Goal: Task Accomplishment & Management: Manage account settings

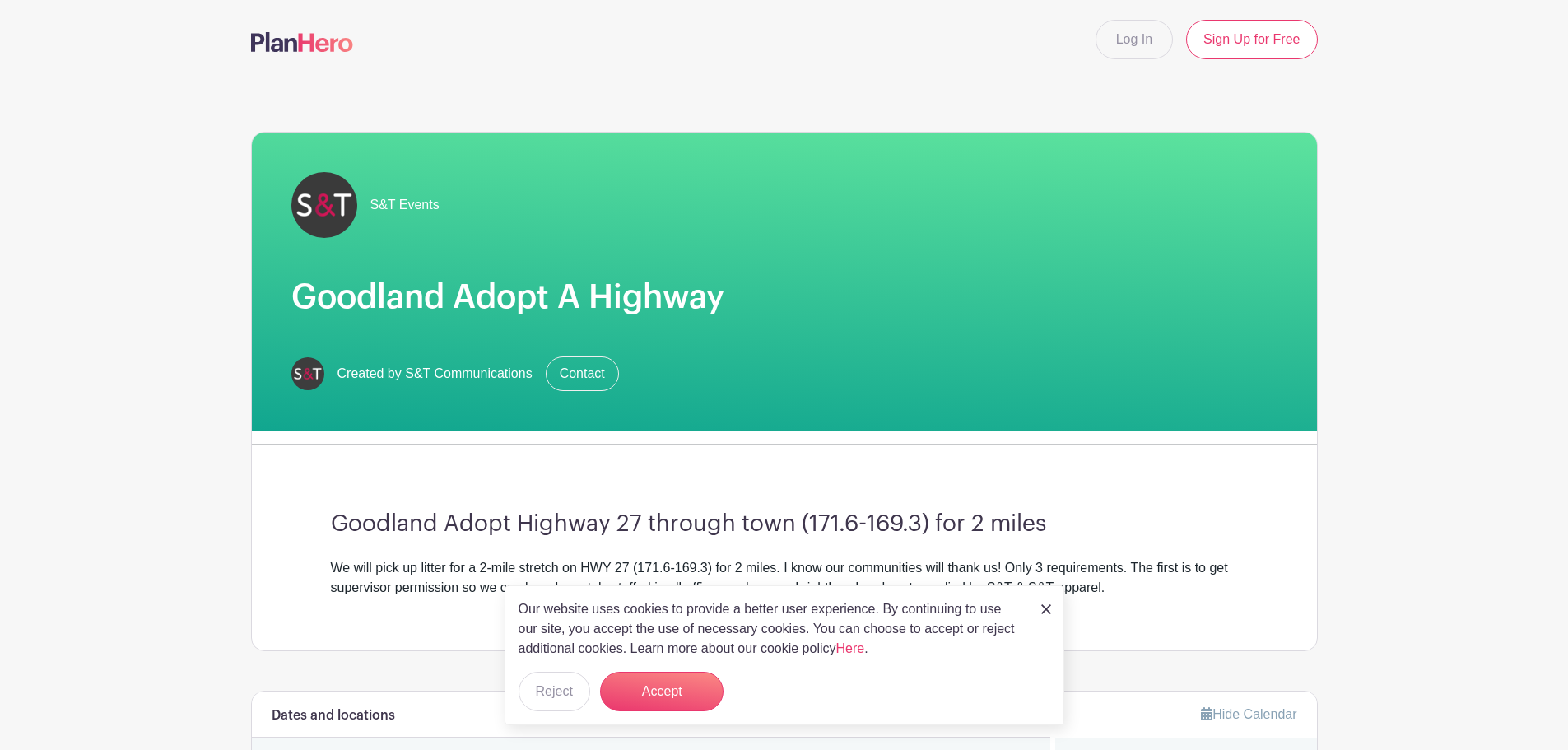
click at [1049, 613] on img at bounding box center [1047, 609] width 10 height 10
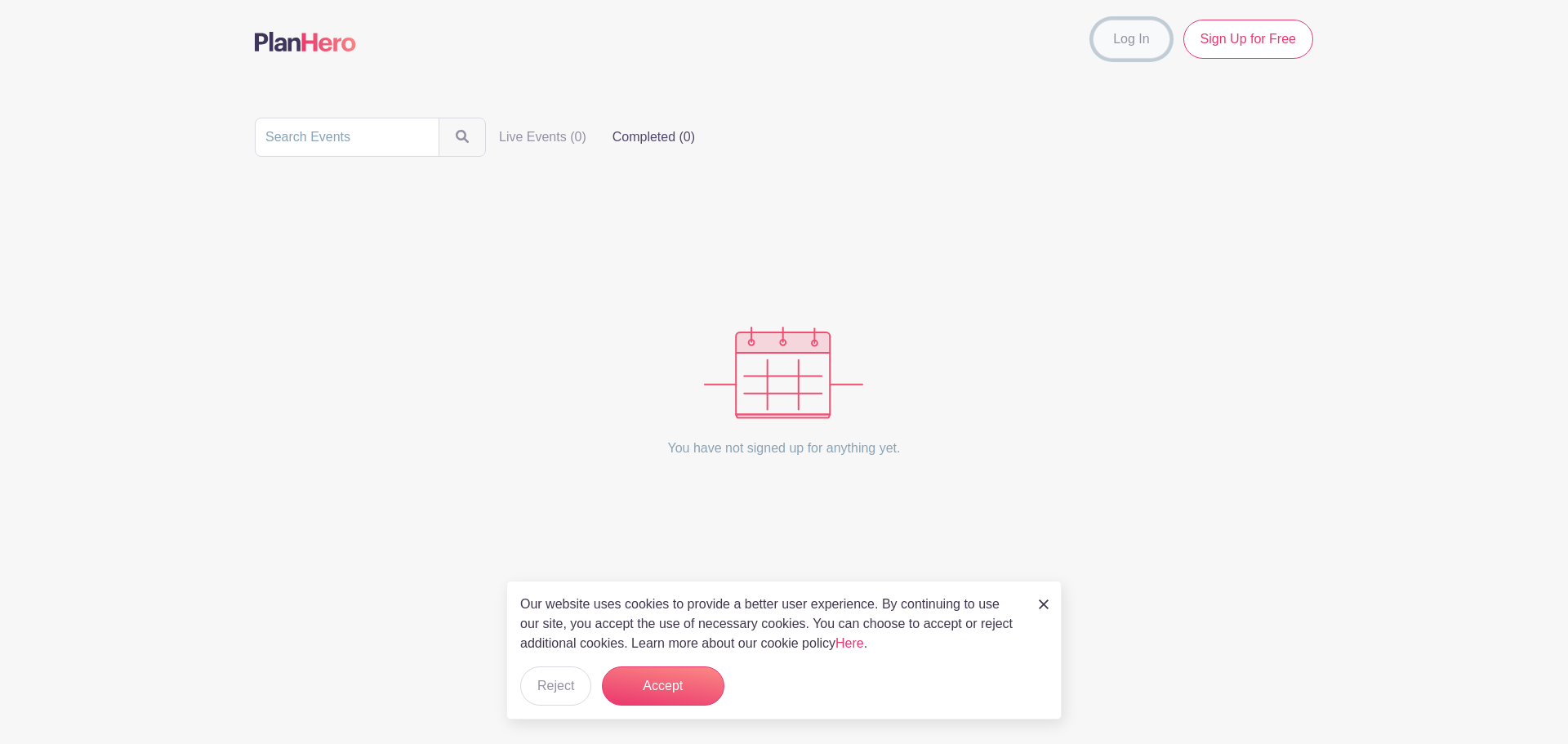
click at [1156, 48] on link "Log In" at bounding box center [1131, 39] width 76 height 39
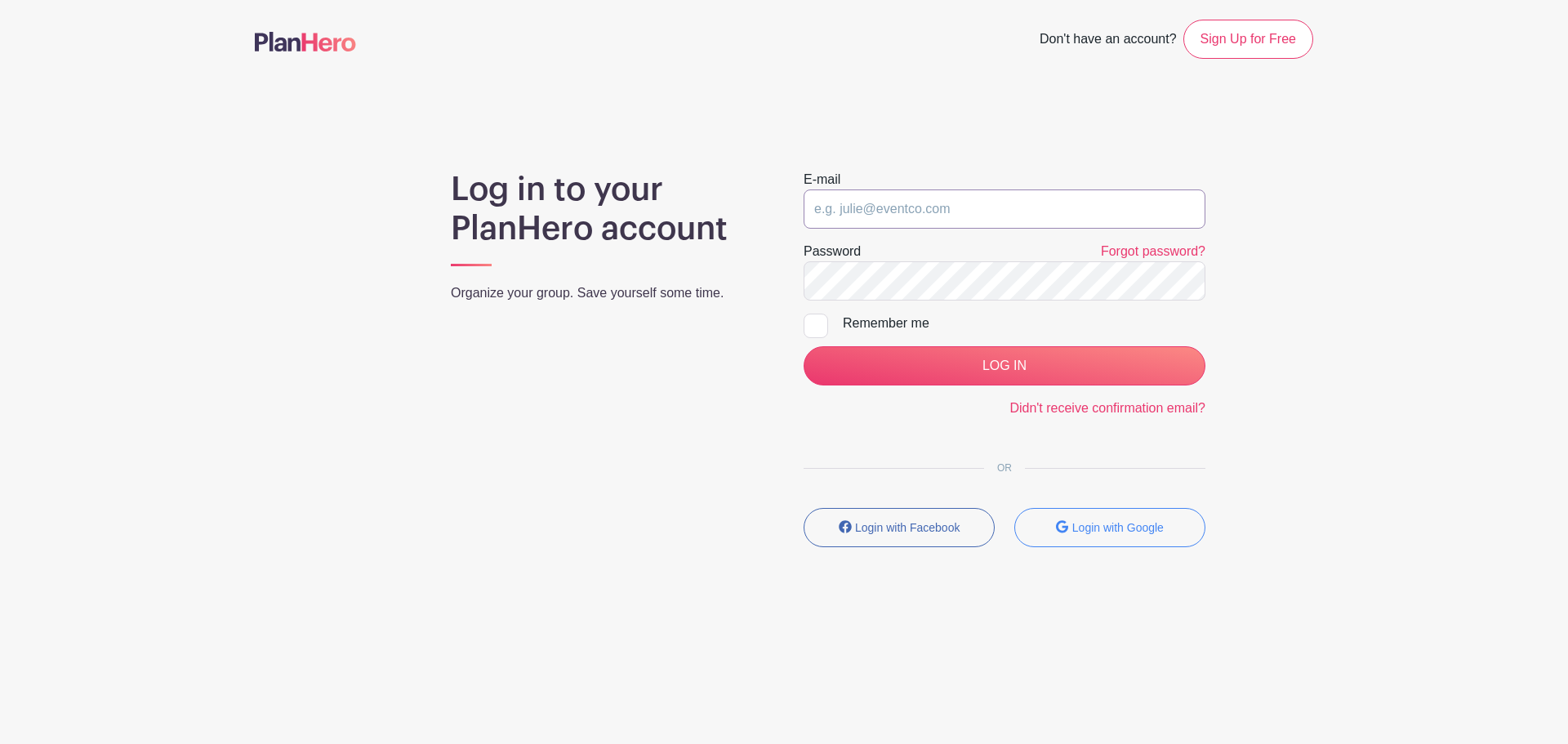
click at [1044, 210] on input "email" at bounding box center [1004, 209] width 402 height 39
type input "fred.britt@sttelcom.com"
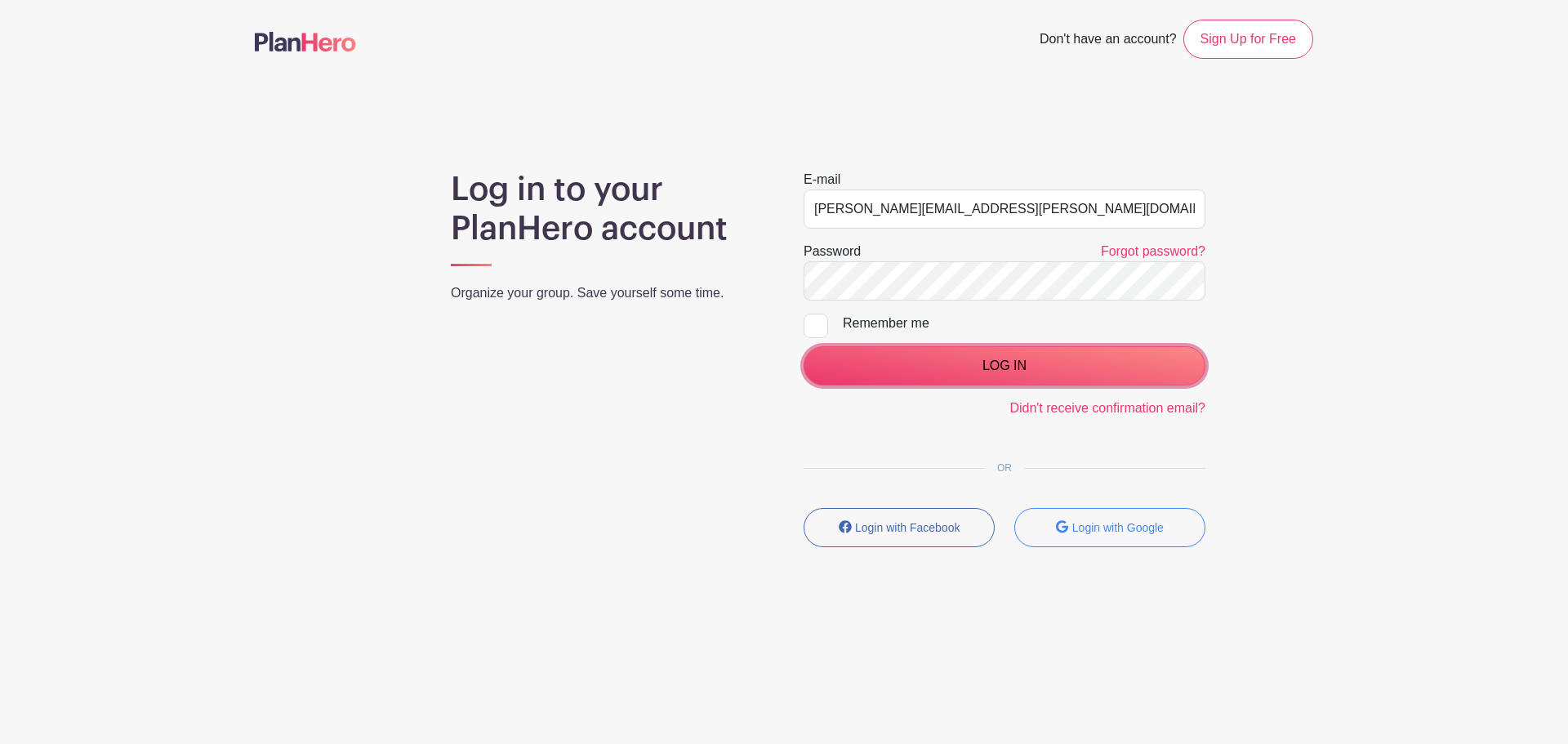
click at [1091, 361] on input "LOG IN" at bounding box center [1004, 365] width 402 height 39
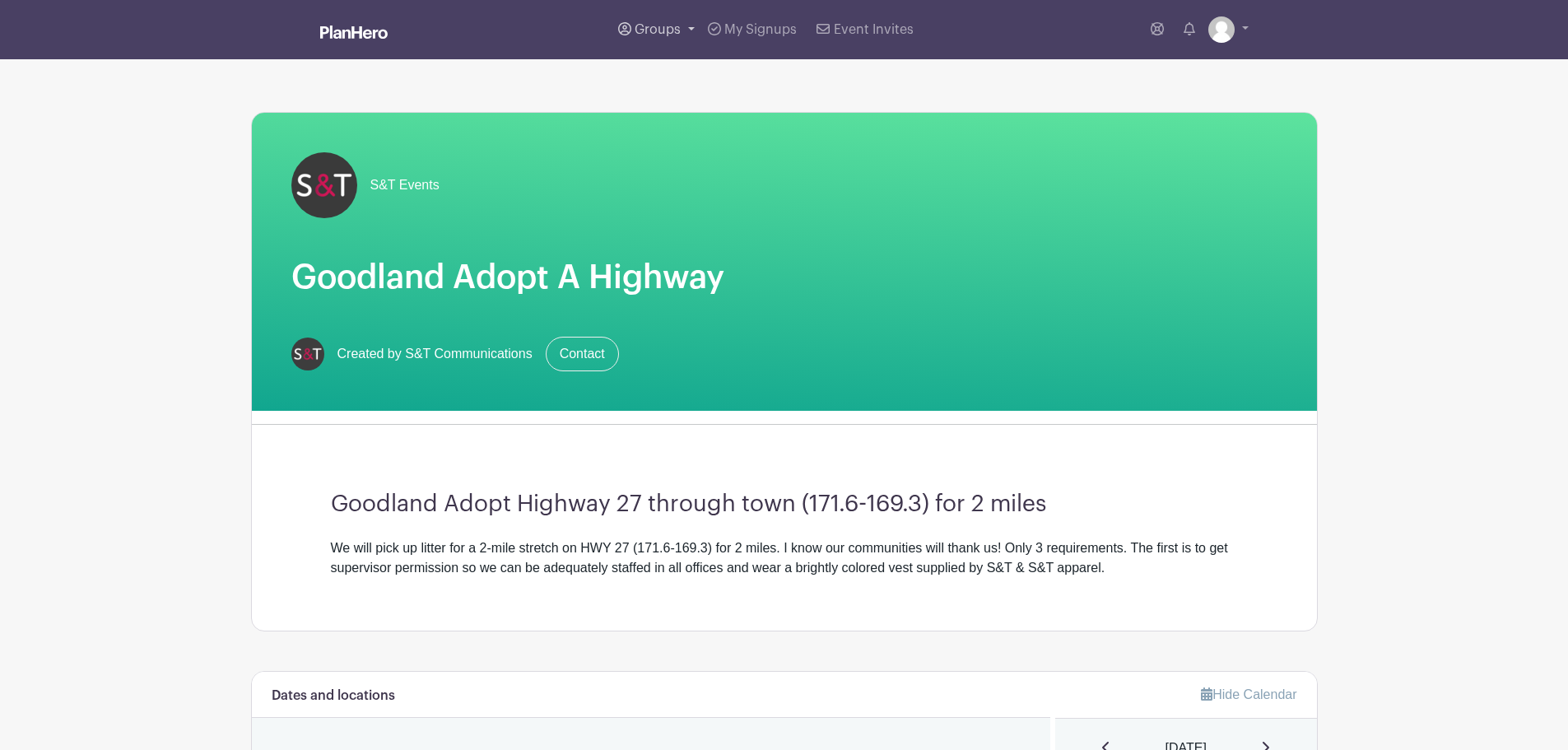
click at [649, 27] on span "Groups" at bounding box center [657, 30] width 46 height 13
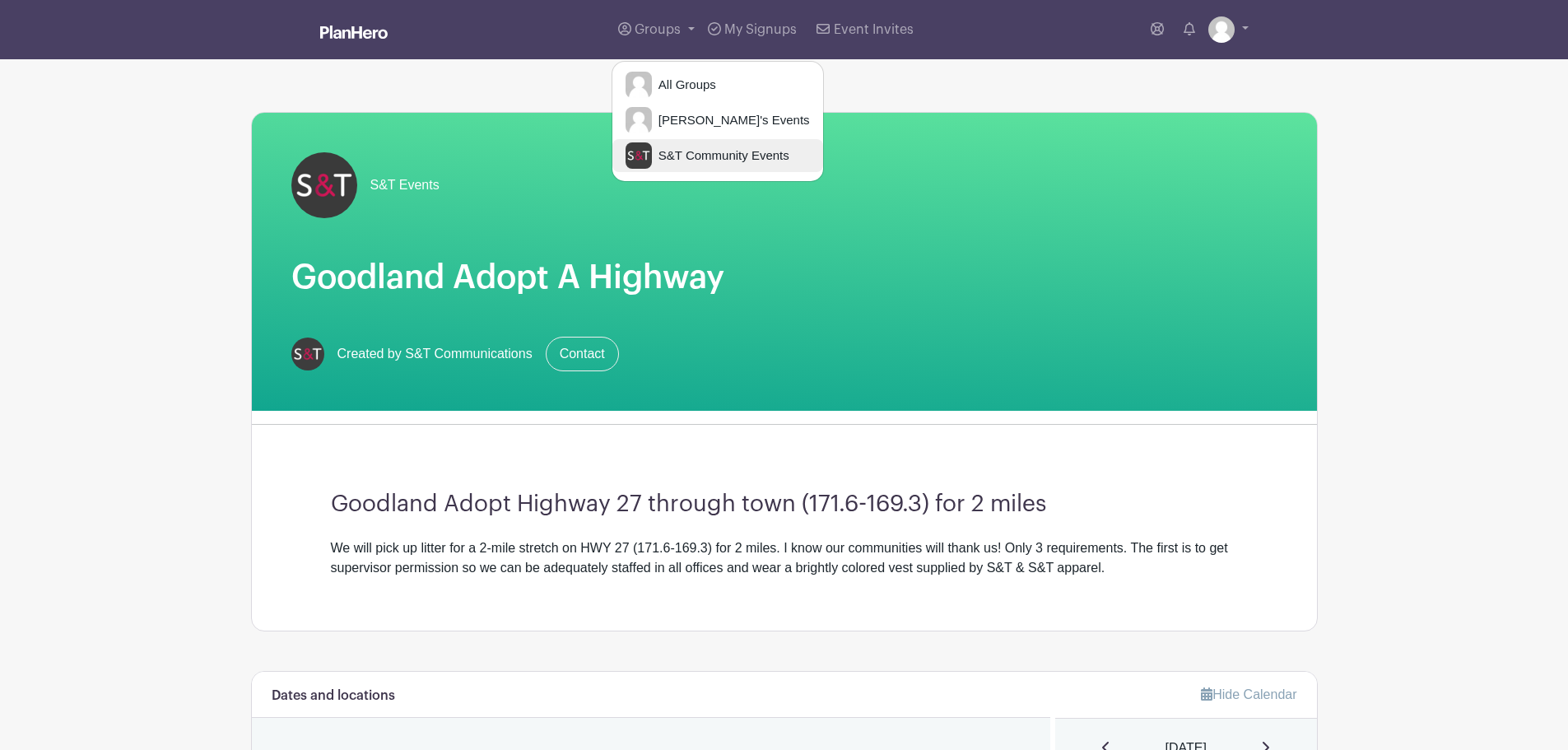
click at [696, 163] on span "S&T Community Events" at bounding box center [721, 156] width 137 height 19
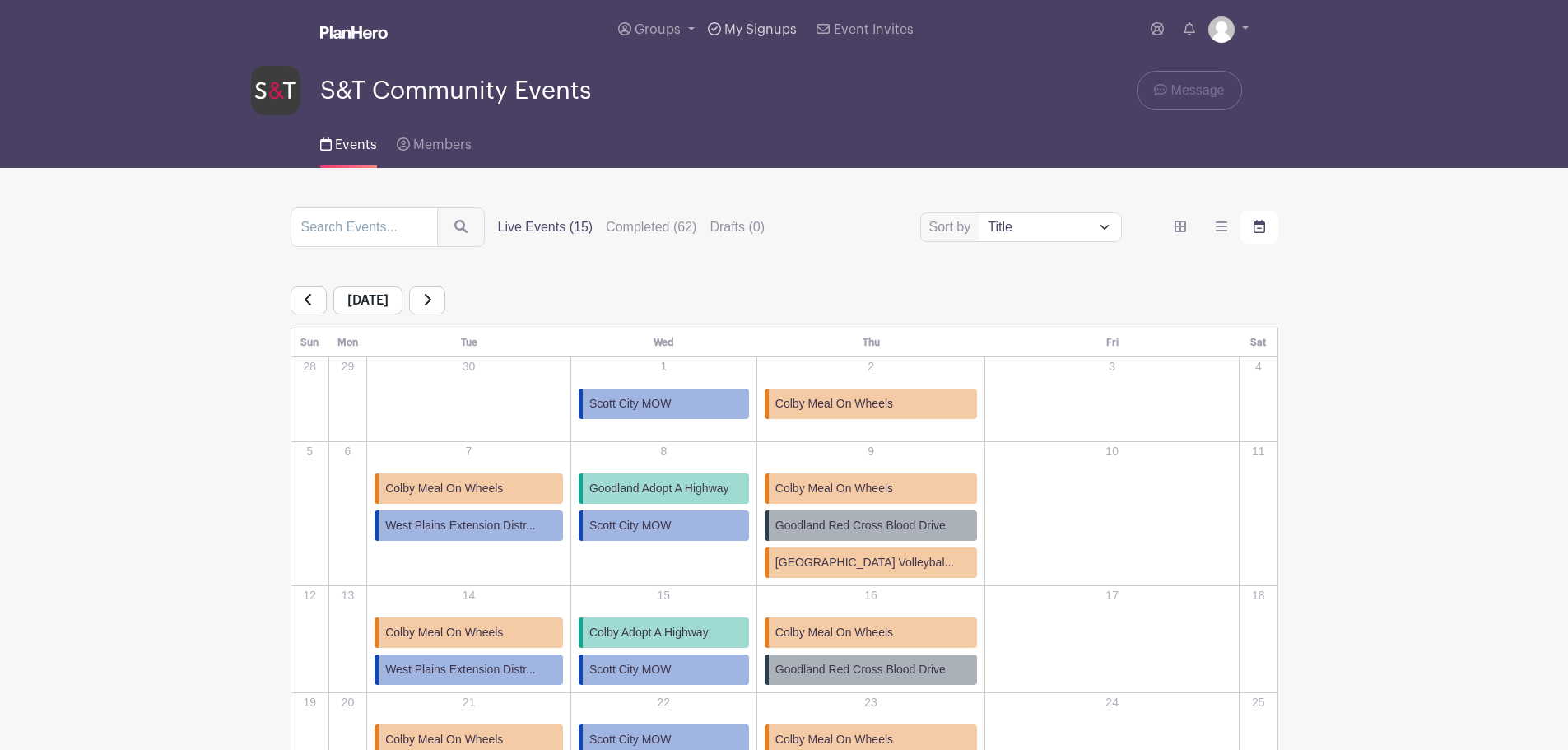
click at [759, 23] on link "My Signups" at bounding box center [753, 29] width 102 height 59
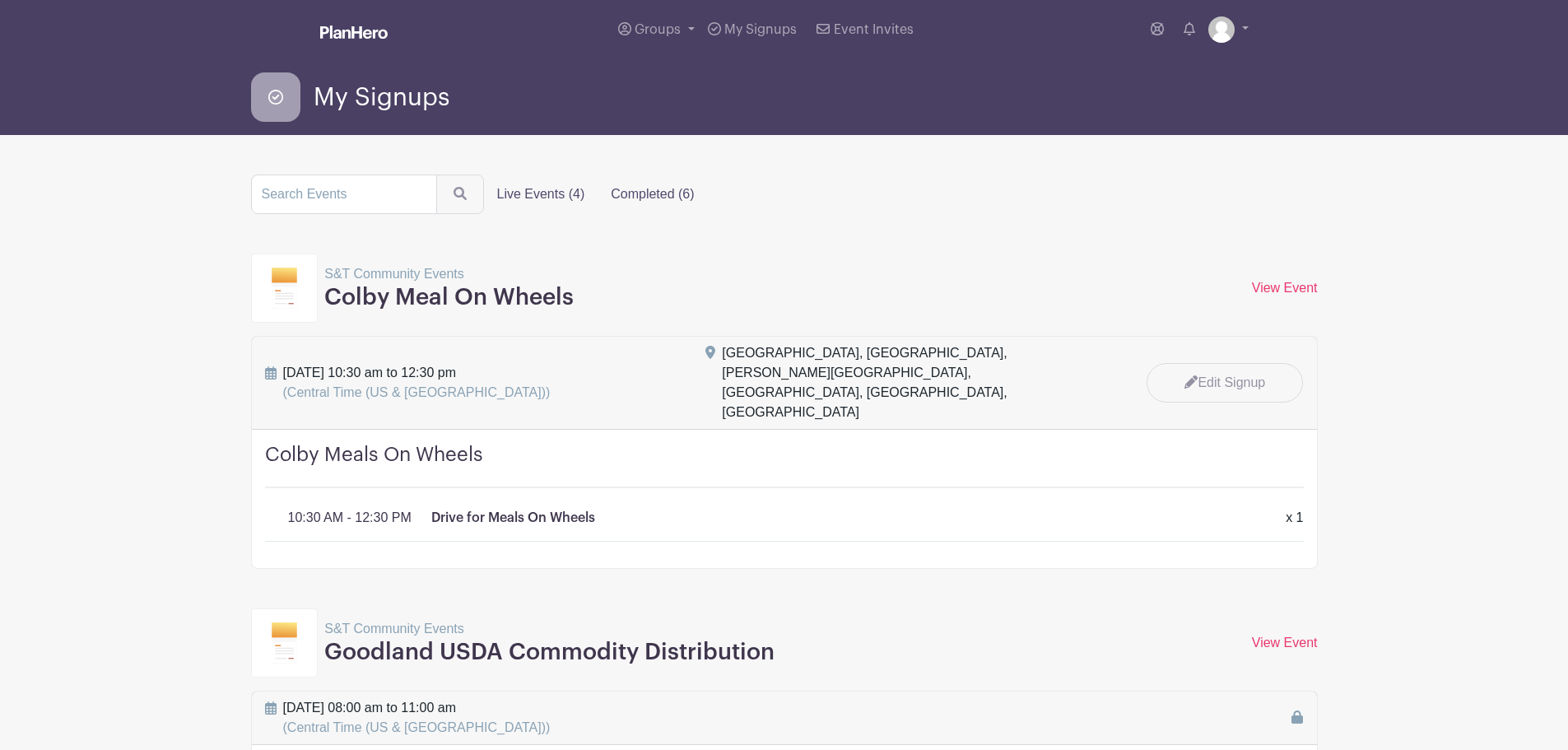
click at [650, 189] on label "Completed (6)" at bounding box center [652, 194] width 110 height 33
click at [0, 0] on input "Completed (6)" at bounding box center [0, 0] width 0 height 0
